Goal: Transaction & Acquisition: Purchase product/service

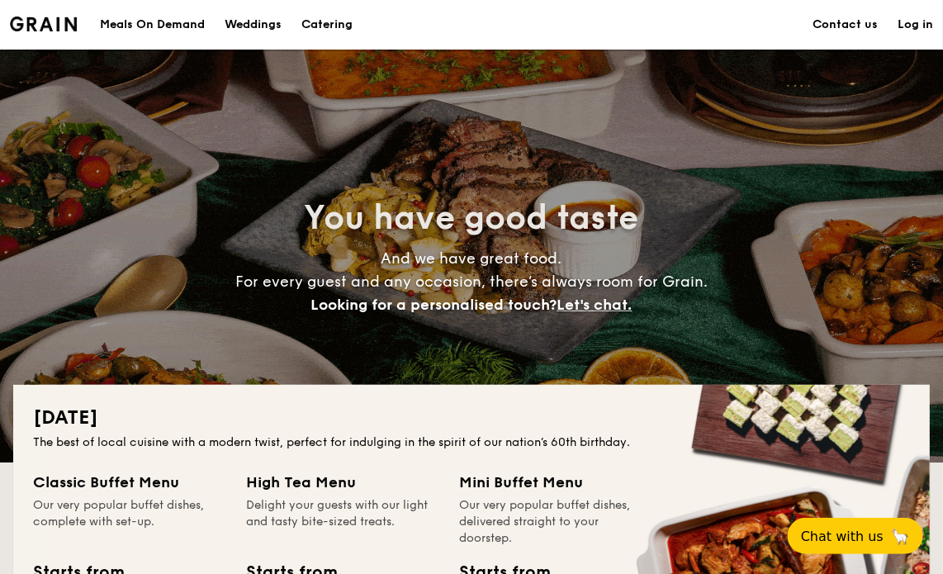
click at [118, 22] on div "Meals On Demand" at bounding box center [152, 25] width 105 height 50
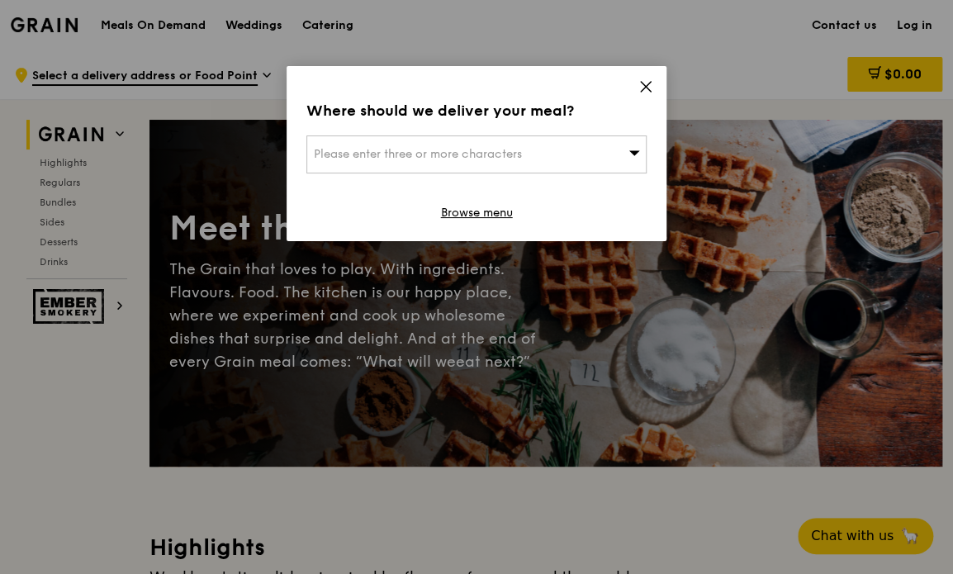
click at [634, 80] on div "Where should we deliver your meal? Please enter three or more characters Browse…" at bounding box center [477, 153] width 380 height 175
click at [647, 83] on icon at bounding box center [646, 86] width 15 height 15
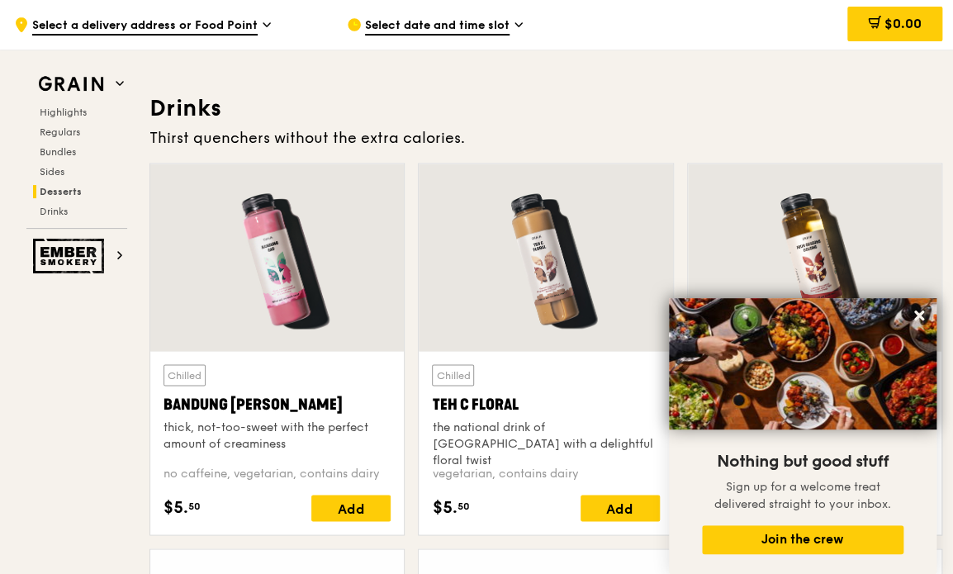
scroll to position [6030, 0]
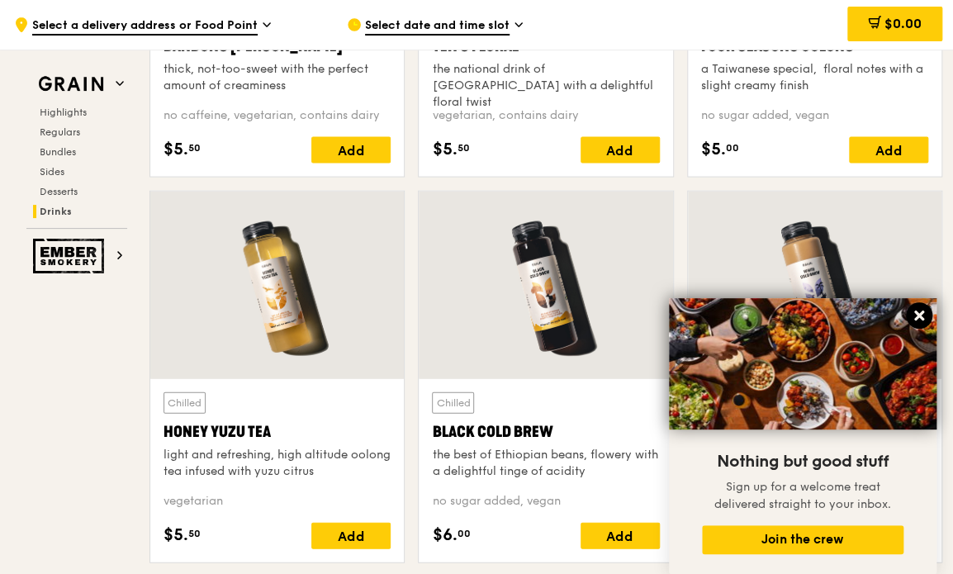
click at [929, 310] on button at bounding box center [919, 315] width 26 height 26
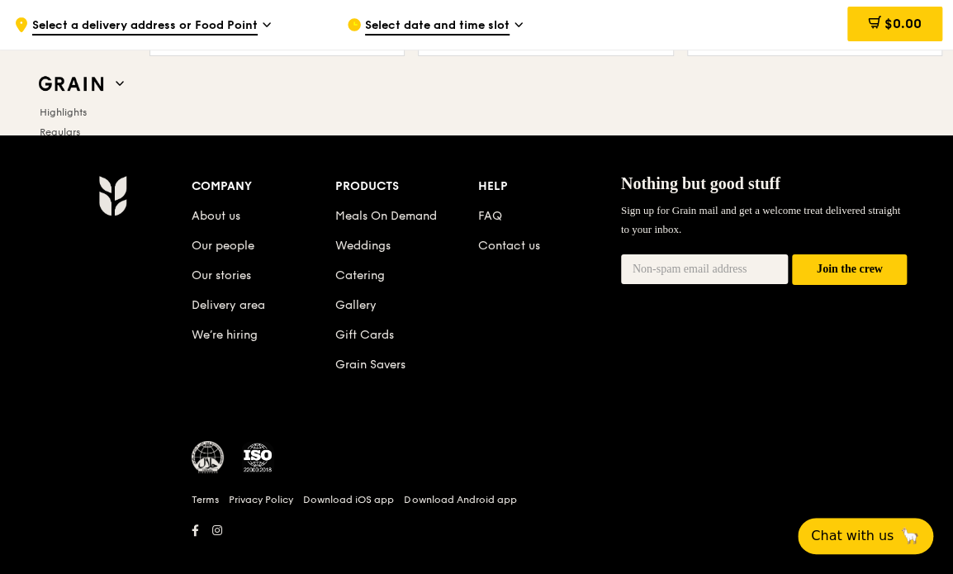
scroll to position [6955, 0]
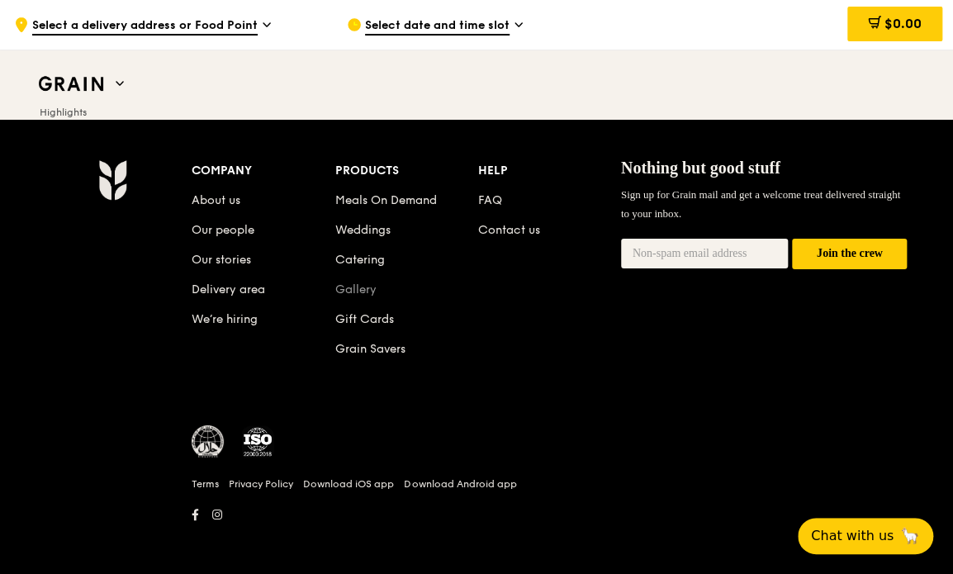
click at [357, 288] on link "Gallery" at bounding box center [355, 290] width 41 height 14
